Goal: Task Accomplishment & Management: Manage account settings

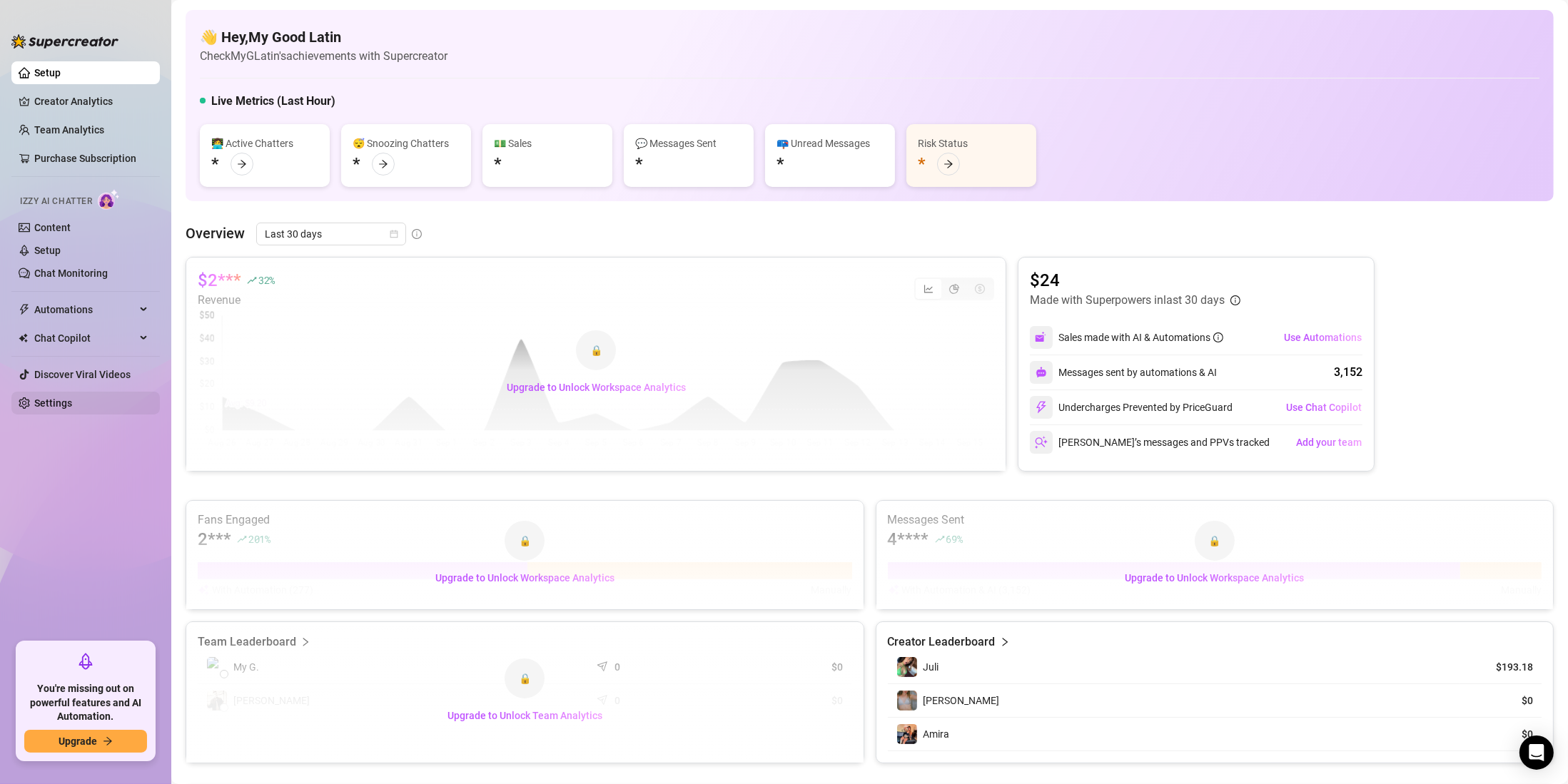
click at [69, 409] on link "Settings" at bounding box center [52, 403] width 38 height 11
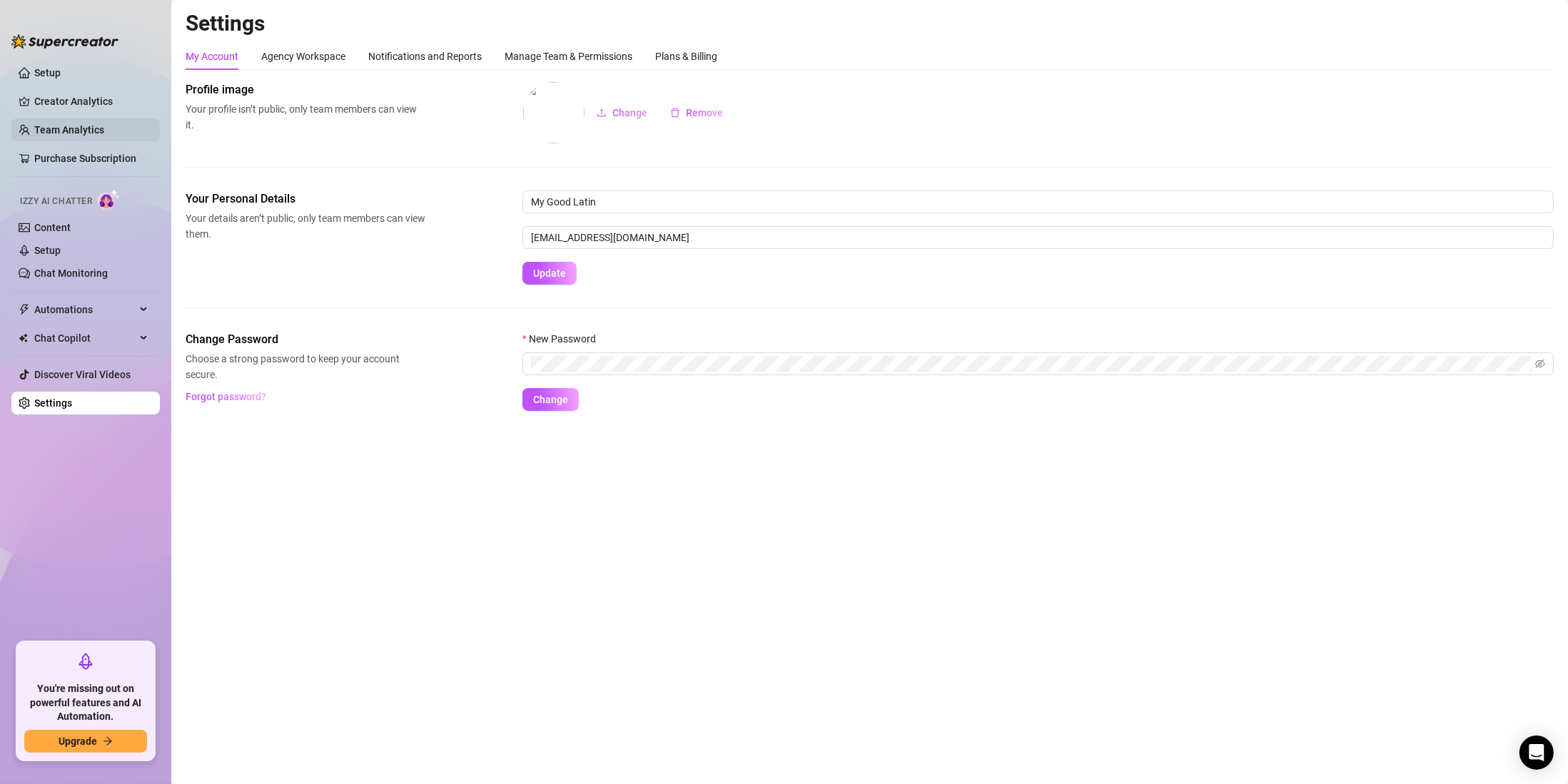
click at [78, 134] on link "Team Analytics" at bounding box center [69, 130] width 70 height 11
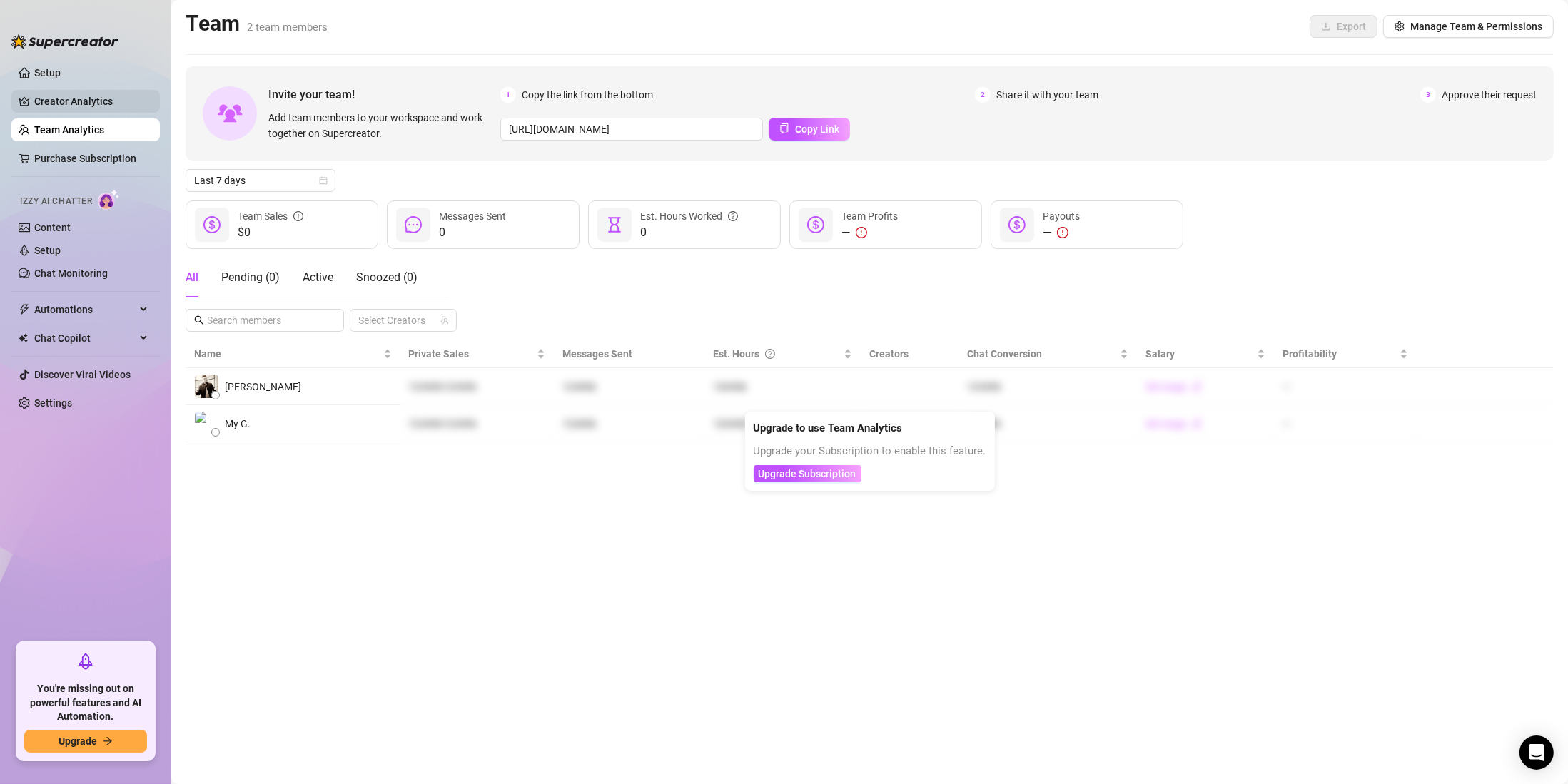
click at [104, 95] on link "Creator Analytics" at bounding box center [91, 101] width 114 height 23
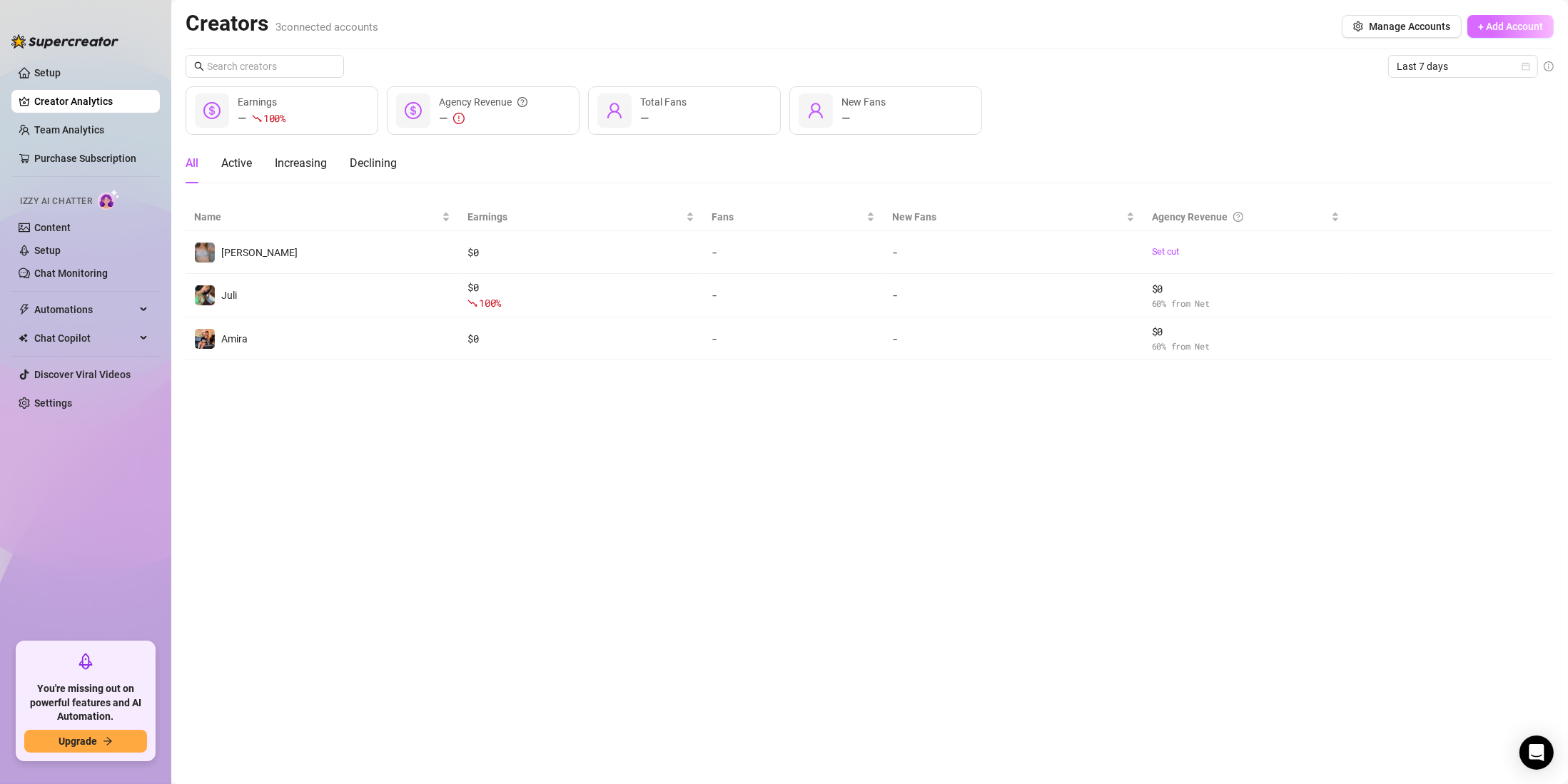
click at [1517, 30] on span "+ Add Account" at bounding box center [1510, 27] width 65 height 11
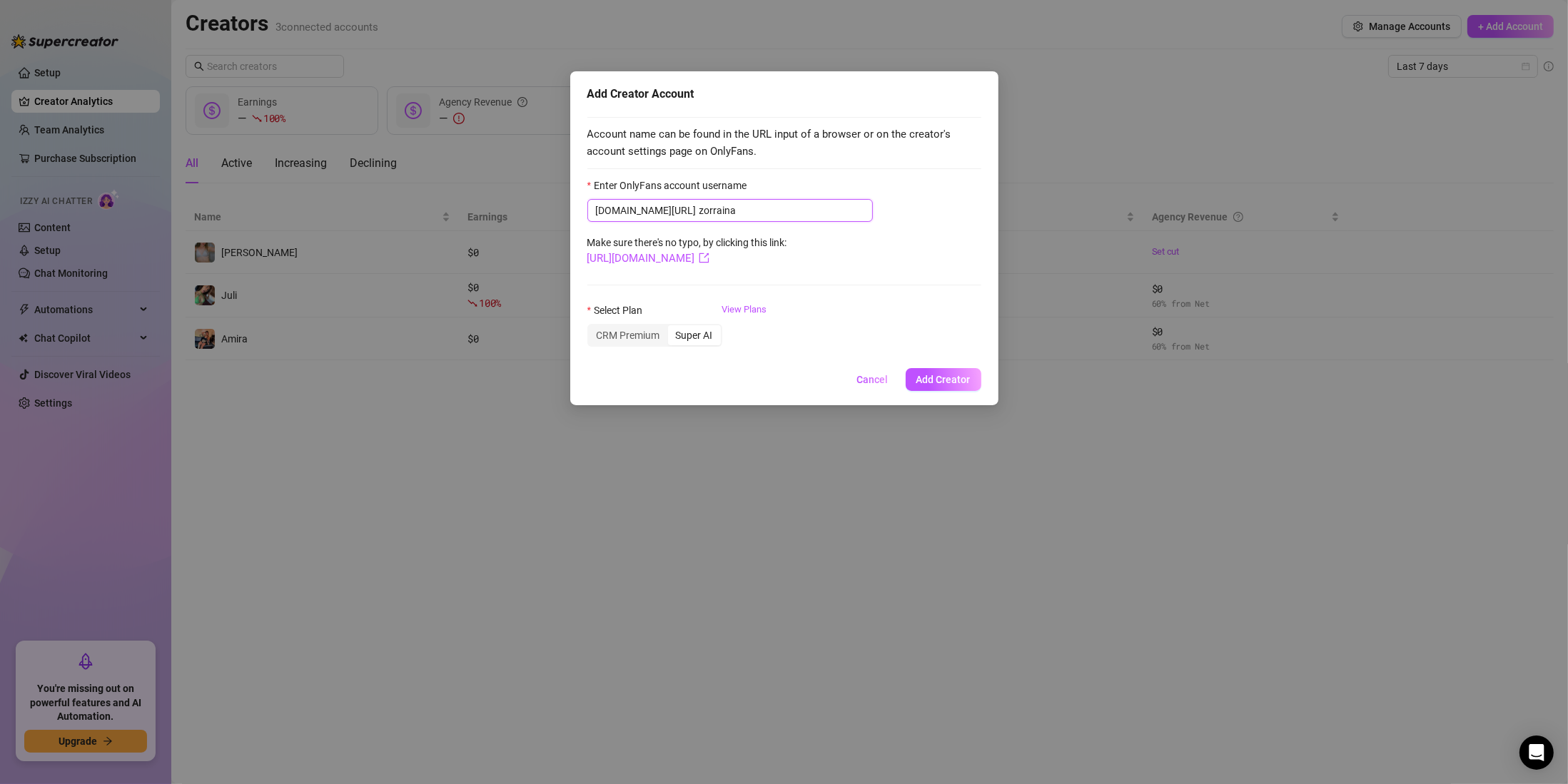
type input "zorraina"
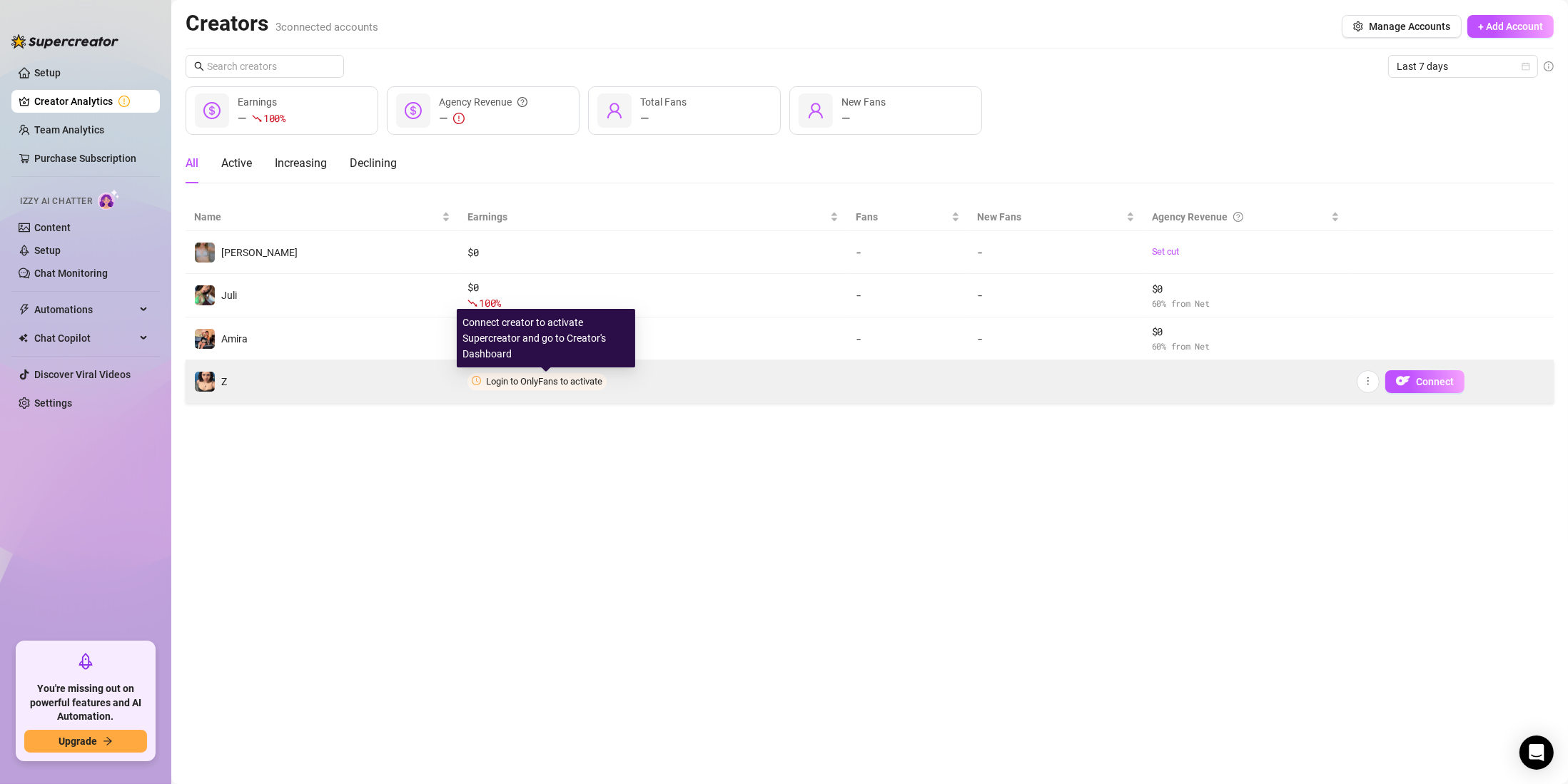
click at [547, 383] on span "Login to OnlyFans to activate" at bounding box center [544, 381] width 117 height 11
